Goal: Task Accomplishment & Management: Complete application form

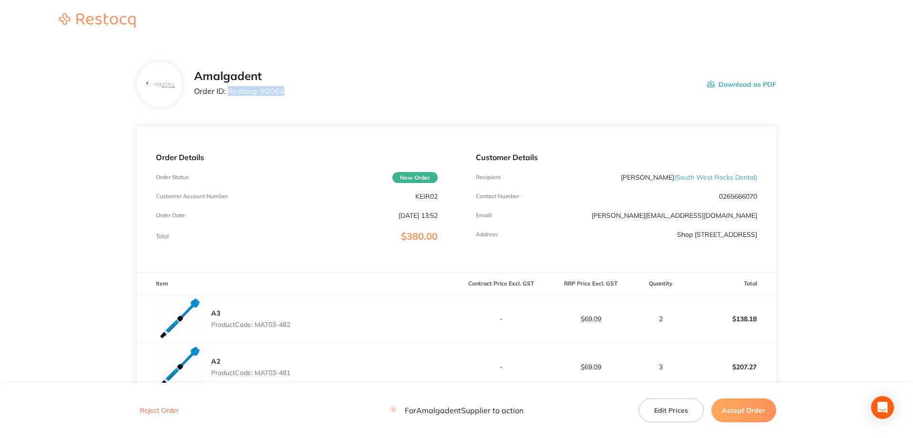
drag, startPoint x: 294, startPoint y: 95, endPoint x: 232, endPoint y: 88, distance: 62.4
click at [230, 89] on div "Amalgadent Order ID: Restocq- 90064 Download as PDF" at bounding box center [485, 85] width 582 height 30
click at [228, 88] on p "Order ID: Restocq- 90064" at bounding box center [239, 91] width 90 height 9
drag, startPoint x: 228, startPoint y: 88, endPoint x: 273, endPoint y: 88, distance: 44.8
click at [273, 88] on p "Order ID: Restocq- 90064" at bounding box center [239, 91] width 90 height 9
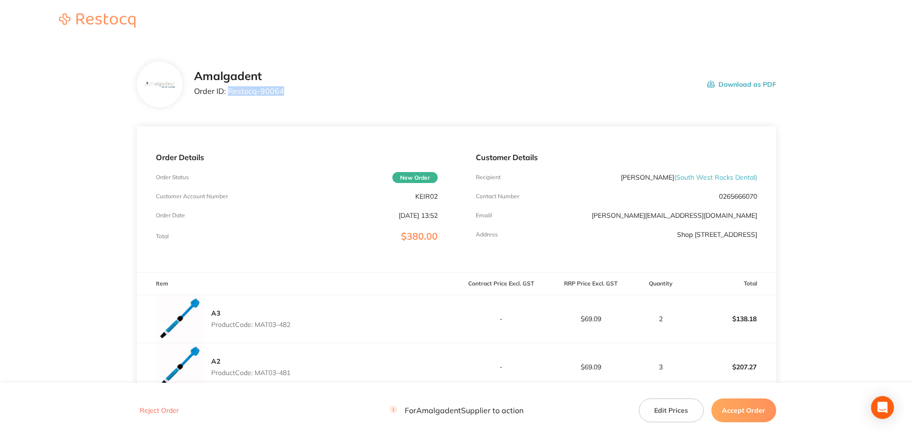
copy p "Restocq- 90064"
click at [789, 139] on main "Amalgadent Order ID: Restocq- 90064 Download as PDF Order Details Order Status …" at bounding box center [456, 305] width 913 height 527
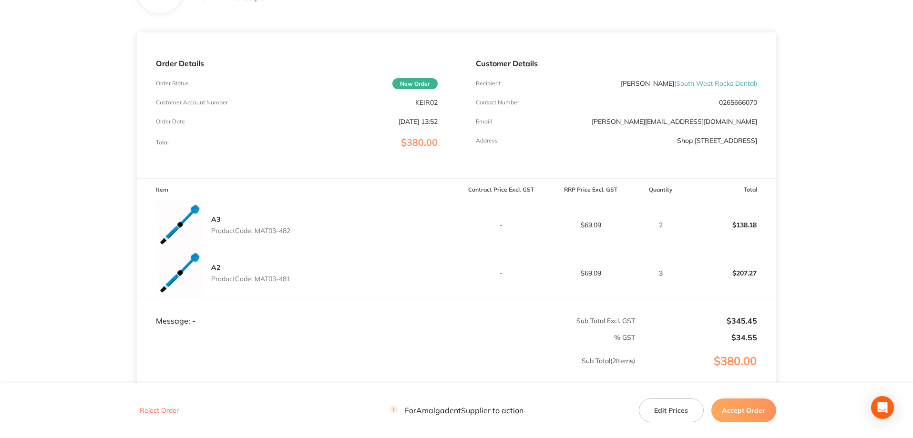
scroll to position [127, 0]
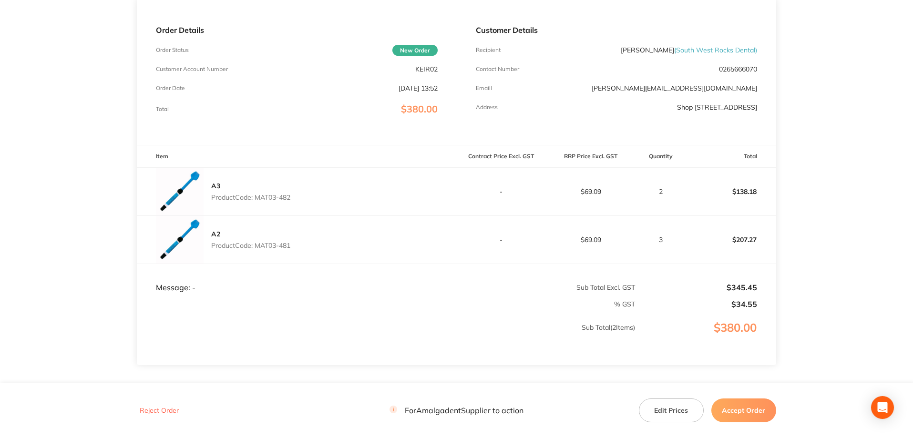
drag, startPoint x: 304, startPoint y: 196, endPoint x: 259, endPoint y: 197, distance: 44.8
click at [259, 197] on div "A3 Product Code: MAT03-482" at bounding box center [297, 192] width 320 height 48
copy p "MAT03-482"
click at [42, 141] on main "Amalgadent Order ID: Restocq- 90064 Download as PDF Order Details Order Status …" at bounding box center [456, 178] width 913 height 527
drag, startPoint x: 284, startPoint y: 247, endPoint x: 258, endPoint y: 247, distance: 26.7
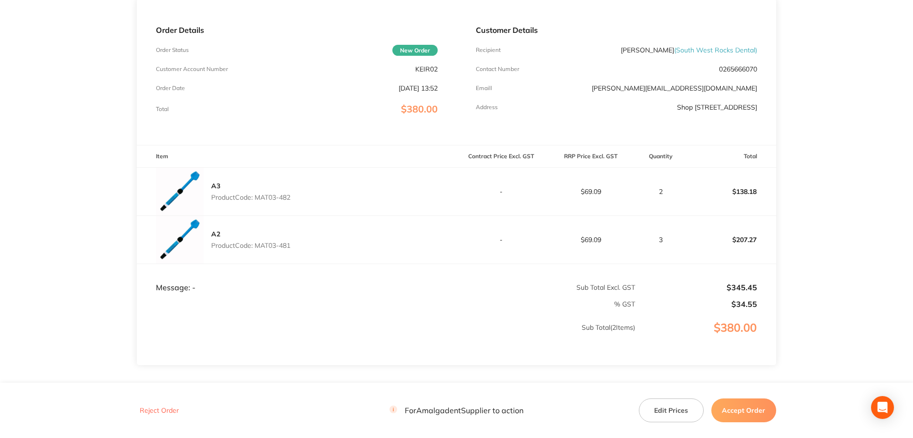
click at [258, 247] on div "A2 Product Code: MAT03-481" at bounding box center [297, 240] width 320 height 48
copy p "MAT03-481"
drag, startPoint x: 841, startPoint y: 140, endPoint x: 841, endPoint y: 145, distance: 5.2
click at [841, 145] on main "Amalgadent Order ID: Restocq- 90064 Download as PDF Order Details Order Status …" at bounding box center [456, 178] width 913 height 527
click at [807, 352] on main "Amalgadent Order ID: Restocq- 90064 Download as PDF Order Details Order Status …" at bounding box center [456, 178] width 913 height 527
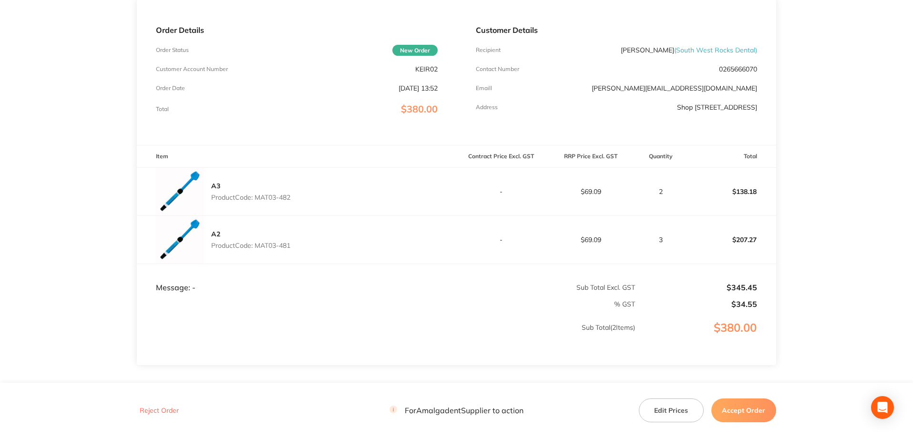
click at [750, 413] on button "Accept Order" at bounding box center [744, 411] width 65 height 24
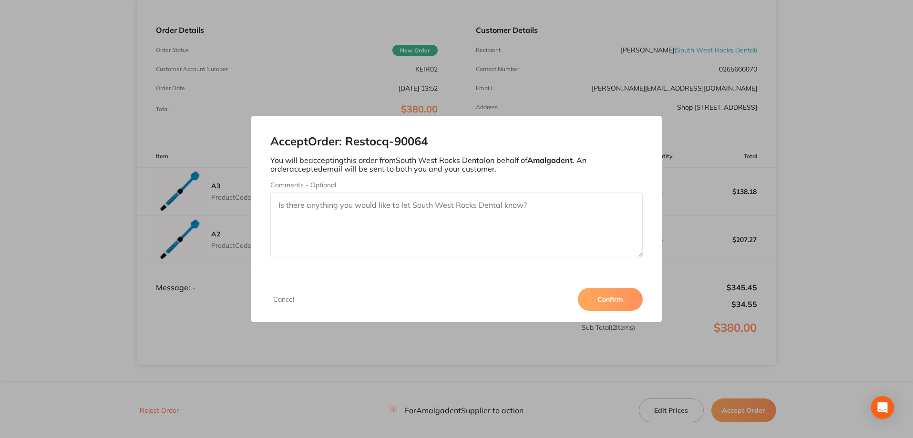
click at [600, 301] on button "Confirm" at bounding box center [610, 299] width 65 height 23
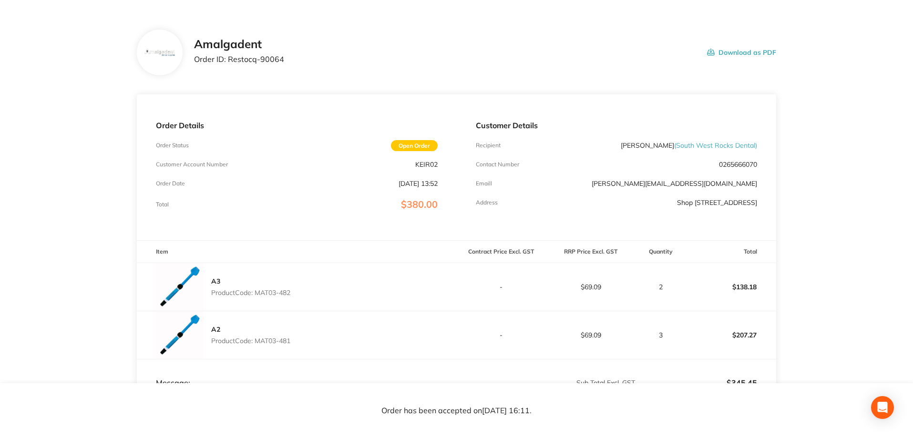
scroll to position [0, 0]
